Goal: Transaction & Acquisition: Obtain resource

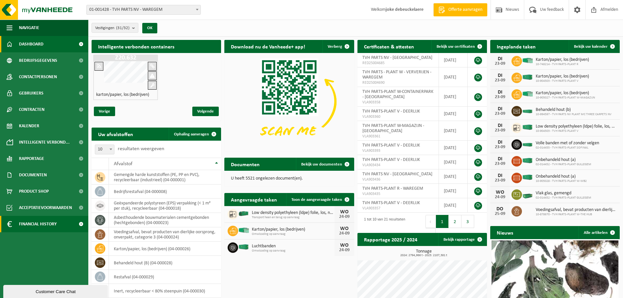
click at [30, 224] on span "Financial History" at bounding box center [38, 224] width 38 height 16
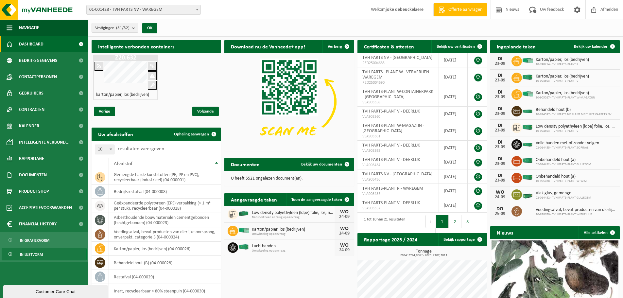
click at [29, 256] on span "In lijstvorm" at bounding box center [31, 254] width 23 height 12
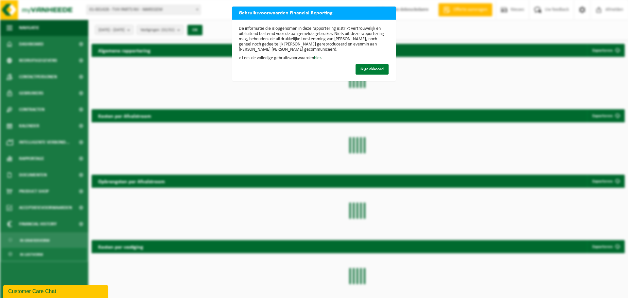
click at [363, 68] on span "Ik ga akkoord" at bounding box center [371, 69] width 23 height 4
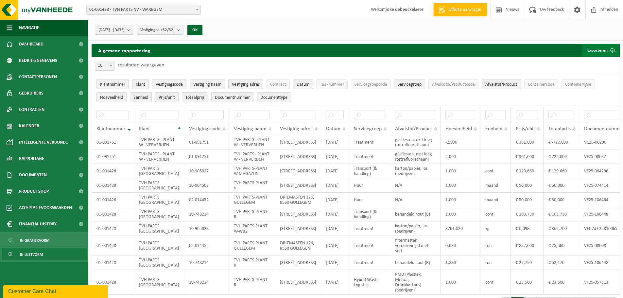
click at [599, 49] on button "Exporteren" at bounding box center [600, 50] width 37 height 13
click at [586, 73] on link "Alle beschikbare kolommen" at bounding box center [589, 76] width 59 height 13
click at [133, 28] on b "submit" at bounding box center [130, 29] width 6 height 9
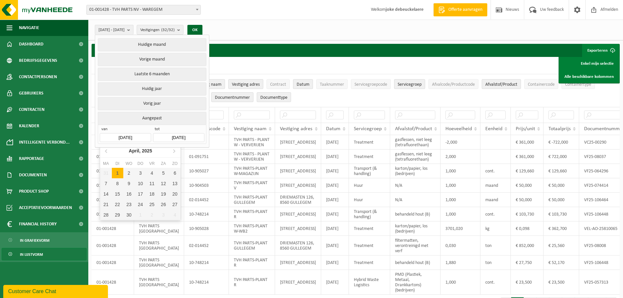
click at [140, 135] on input "[DATE]" at bounding box center [125, 137] width 51 height 9
click at [138, 135] on input "[DATE]" at bounding box center [125, 137] width 51 height 9
click at [132, 134] on input "[DATE]" at bounding box center [125, 137] width 51 height 9
click at [104, 150] on icon at bounding box center [106, 151] width 10 height 10
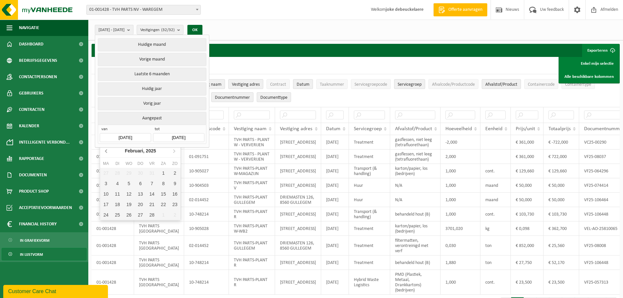
click at [104, 150] on icon at bounding box center [106, 151] width 10 height 10
click at [105, 150] on icon at bounding box center [106, 151] width 10 height 10
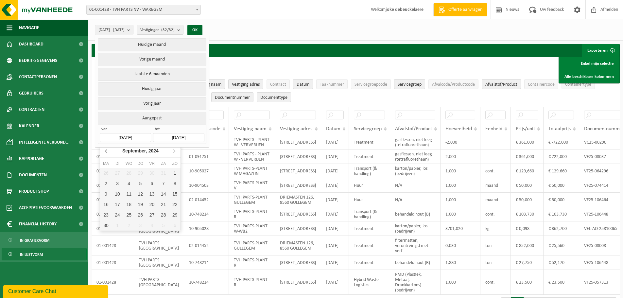
click at [105, 150] on icon at bounding box center [106, 151] width 10 height 10
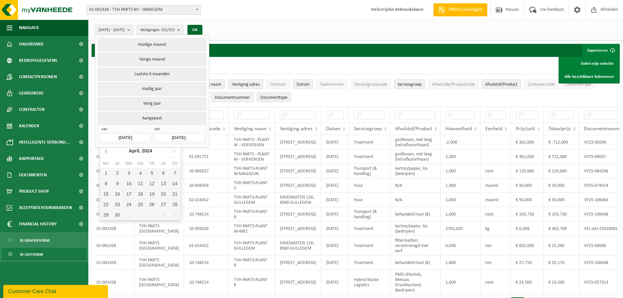
click at [105, 150] on icon at bounding box center [106, 151] width 10 height 10
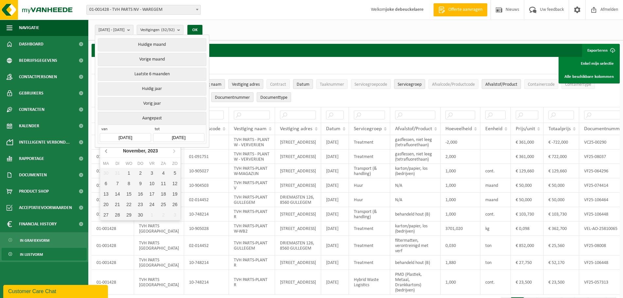
click at [105, 150] on icon at bounding box center [106, 151] width 10 height 10
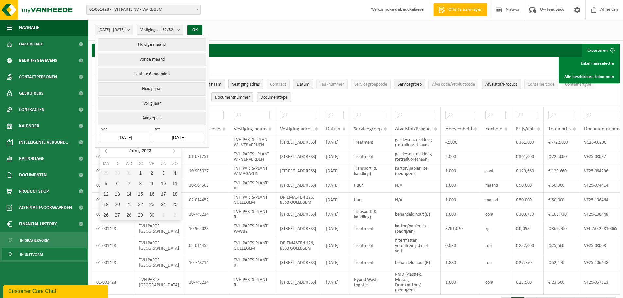
click at [105, 150] on icon at bounding box center [106, 151] width 10 height 10
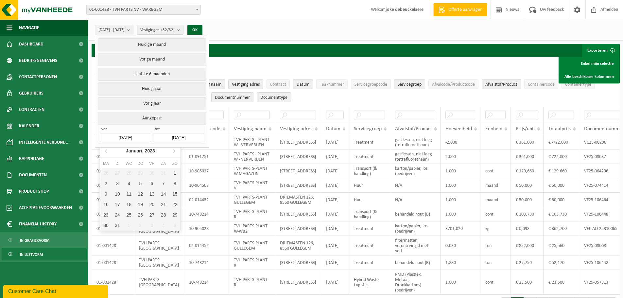
click at [136, 127] on span "van" at bounding box center [125, 130] width 51 height 7
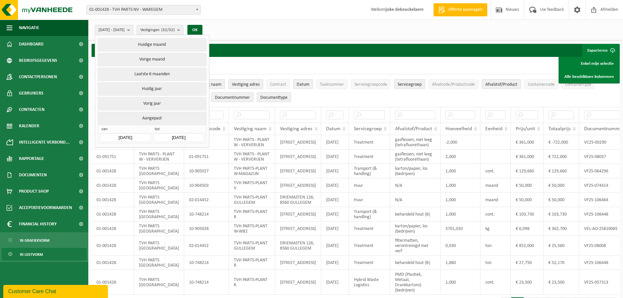
click at [193, 136] on input "[DATE]" at bounding box center [178, 137] width 51 height 9
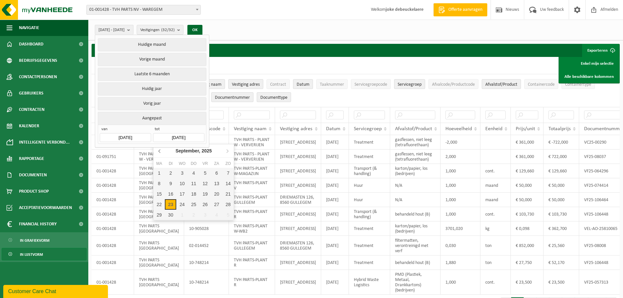
click at [159, 149] on icon at bounding box center [160, 151] width 10 height 10
click at [228, 213] on div "31" at bounding box center [227, 215] width 11 height 10
type input "[DATE]"
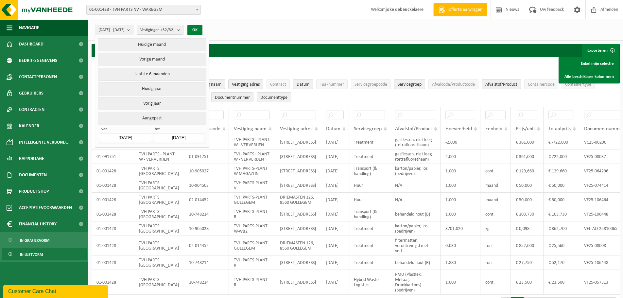
click at [202, 29] on button "OK" at bounding box center [194, 30] width 15 height 10
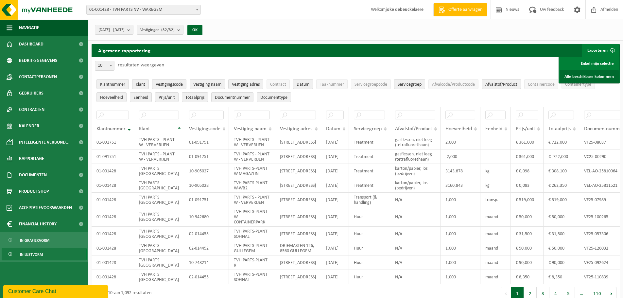
click at [590, 76] on link "Alle beschikbare kolommen" at bounding box center [589, 76] width 59 height 13
click at [202, 28] on button "OK" at bounding box center [194, 30] width 15 height 10
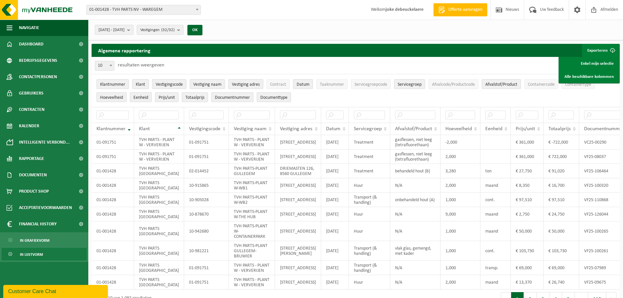
click at [116, 31] on span "[DATE] - [DATE]" at bounding box center [111, 30] width 26 height 10
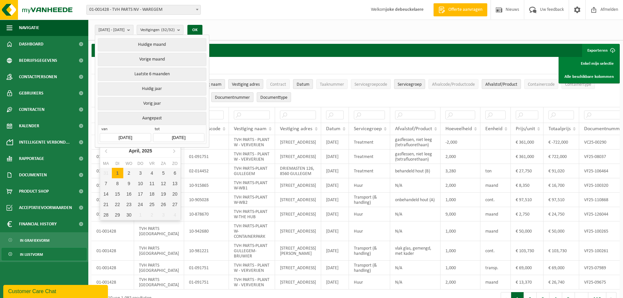
click at [121, 136] on input "[DATE]" at bounding box center [125, 137] width 51 height 9
click at [104, 152] on icon at bounding box center [106, 151] width 10 height 10
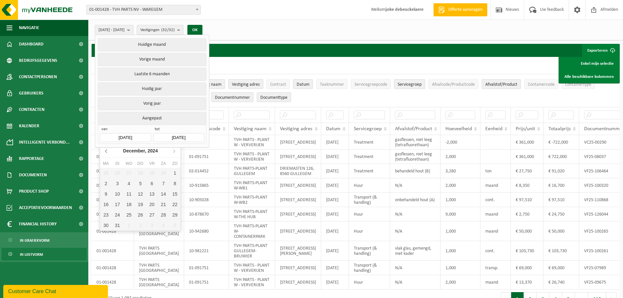
click at [104, 152] on icon at bounding box center [106, 151] width 10 height 10
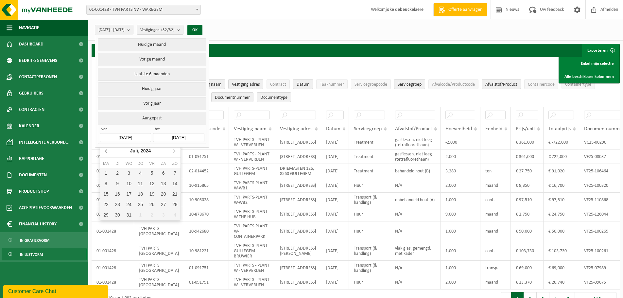
click at [104, 152] on icon at bounding box center [106, 151] width 10 height 10
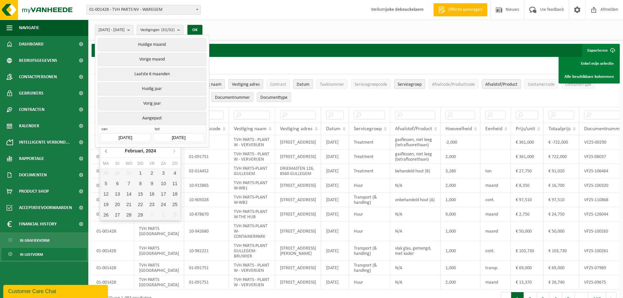
click at [104, 152] on icon at bounding box center [106, 151] width 10 height 10
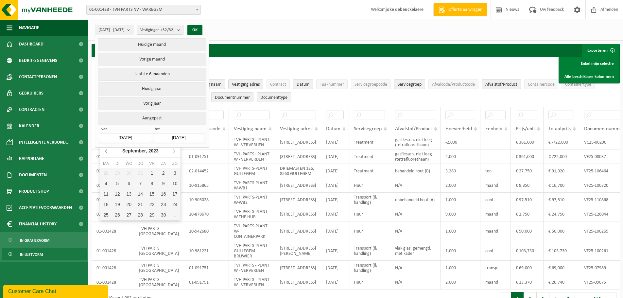
click at [104, 152] on icon at bounding box center [106, 151] width 10 height 10
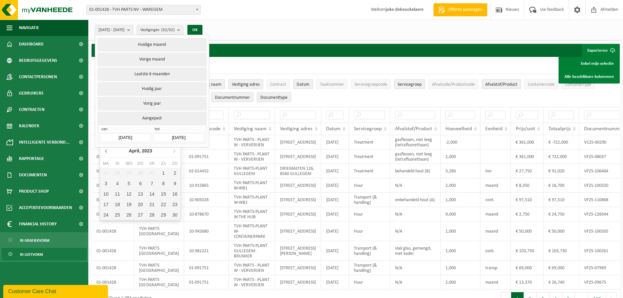
click at [104, 152] on icon at bounding box center [106, 151] width 10 height 10
click at [176, 174] on div "1" at bounding box center [174, 173] width 11 height 10
type input "[DATE]"
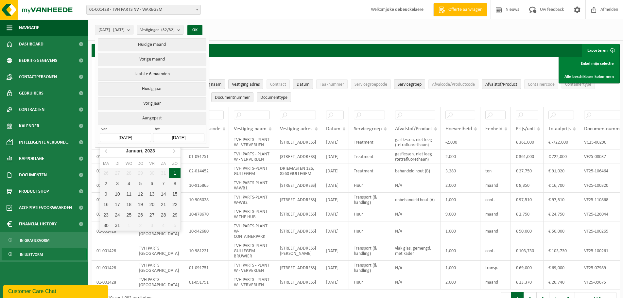
type input "[DATE]"
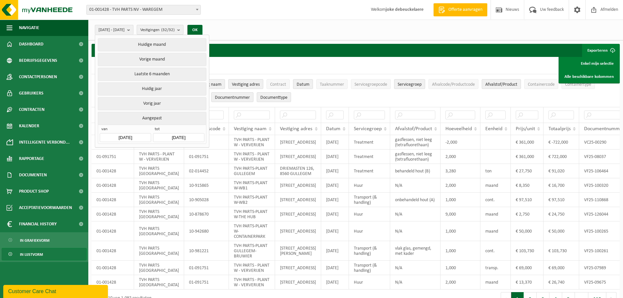
click at [175, 29] on count "(32/32)" at bounding box center [167, 30] width 13 height 4
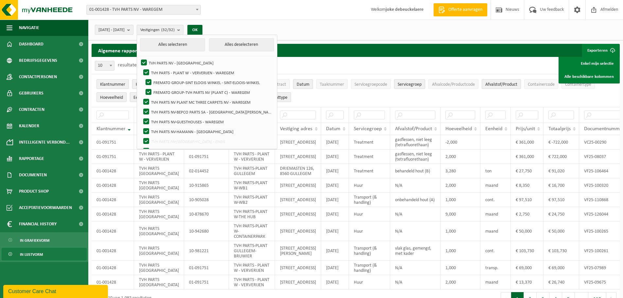
click at [125, 29] on span "[DATE] - [DATE]" at bounding box center [111, 30] width 26 height 10
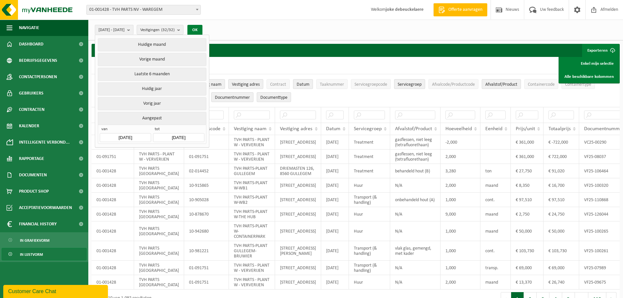
click at [202, 28] on button "OK" at bounding box center [194, 30] width 15 height 10
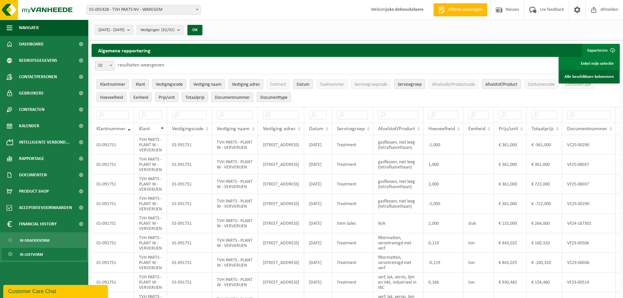
click at [586, 75] on link "Alle beschikbare kolommen" at bounding box center [589, 76] width 59 height 13
click at [390, 62] on div "10 25 50 100 10 resultaten weergeven" at bounding box center [356, 65] width 528 height 17
